Goal: Navigation & Orientation: Go to known website

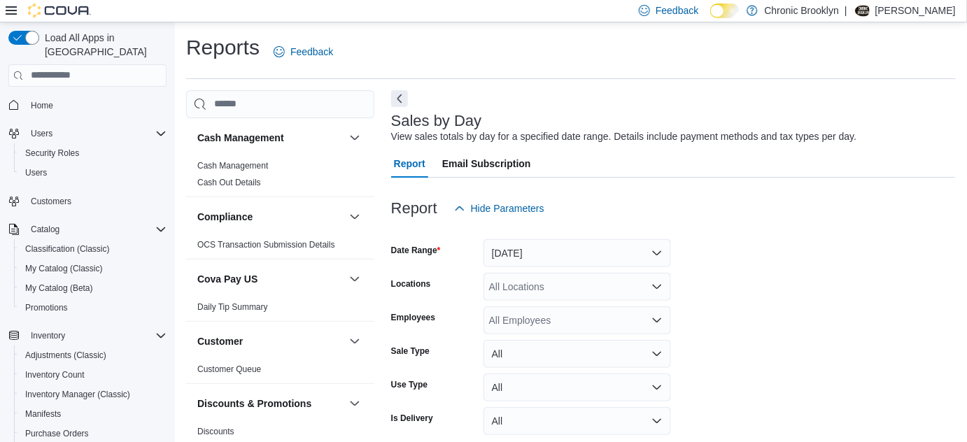
scroll to position [32, 0]
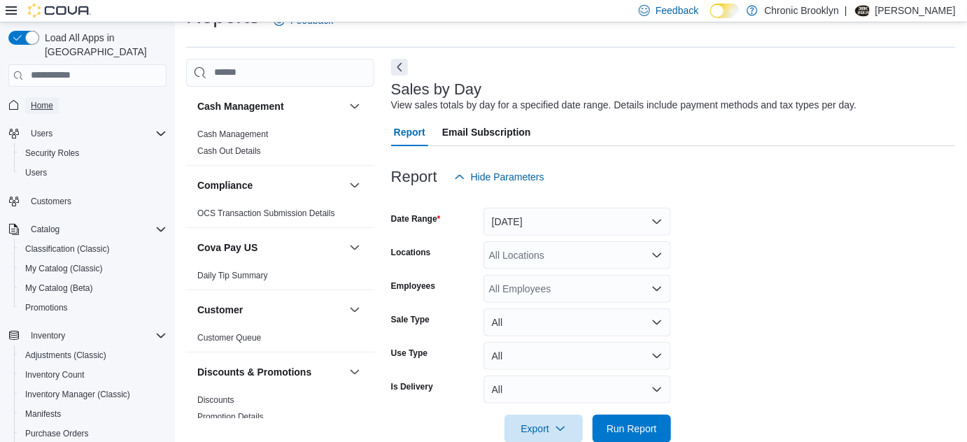
click at [53, 100] on span "Home" at bounding box center [42, 105] width 22 height 11
